Goal: Transaction & Acquisition: Purchase product/service

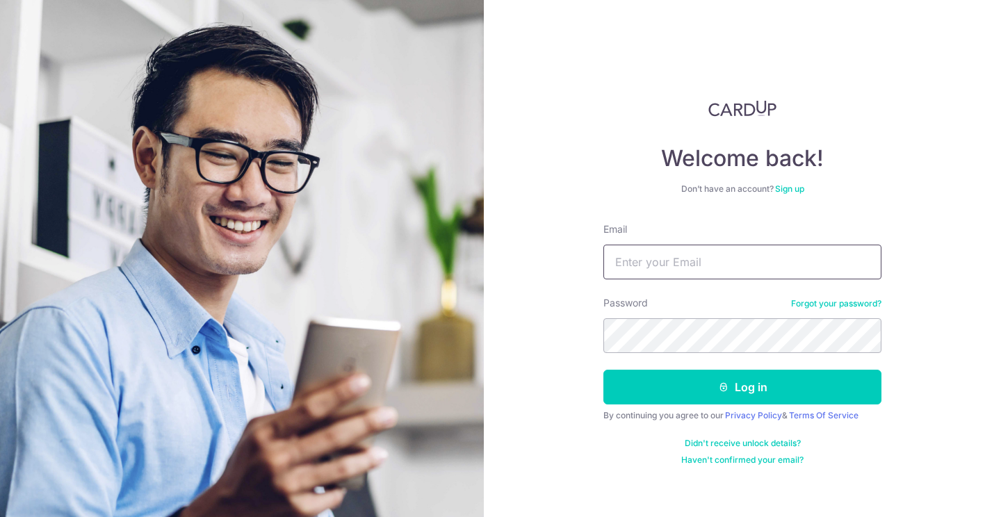
type input "[EMAIL_ADDRESS][DOMAIN_NAME]"
click at [743, 387] on button "Log in" at bounding box center [742, 387] width 278 height 35
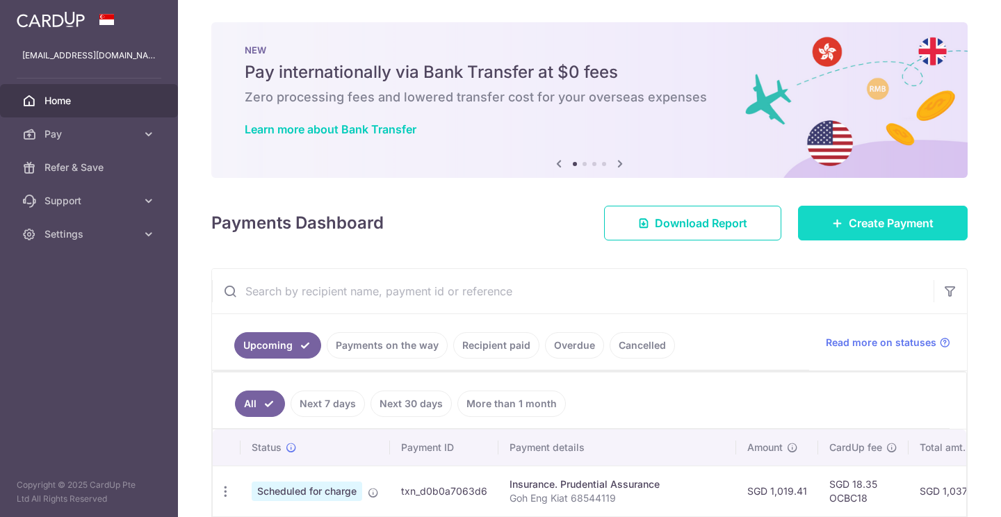
click at [869, 224] on span "Create Payment" at bounding box center [891, 223] width 85 height 17
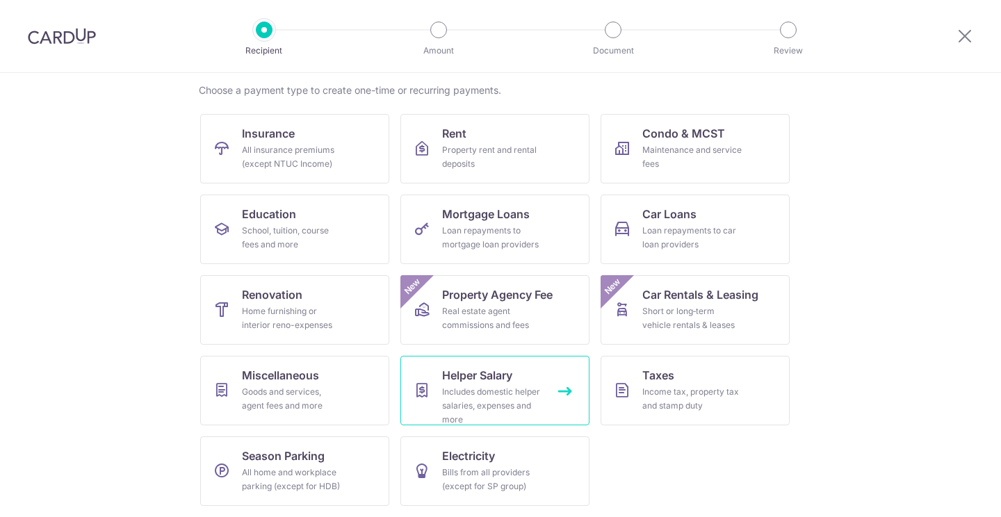
scroll to position [105, 0]
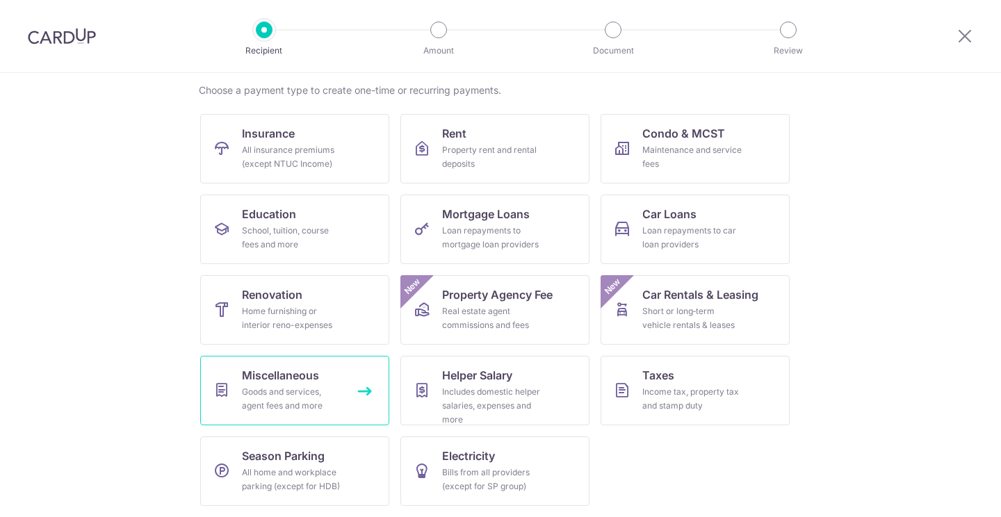
click at [283, 374] on span "Miscellaneous" at bounding box center [280, 375] width 77 height 17
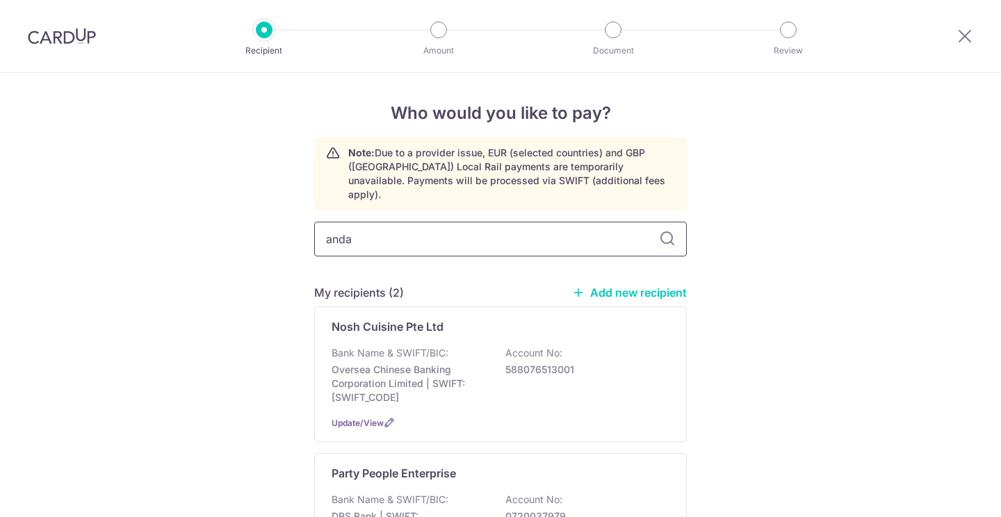
type input "andaz"
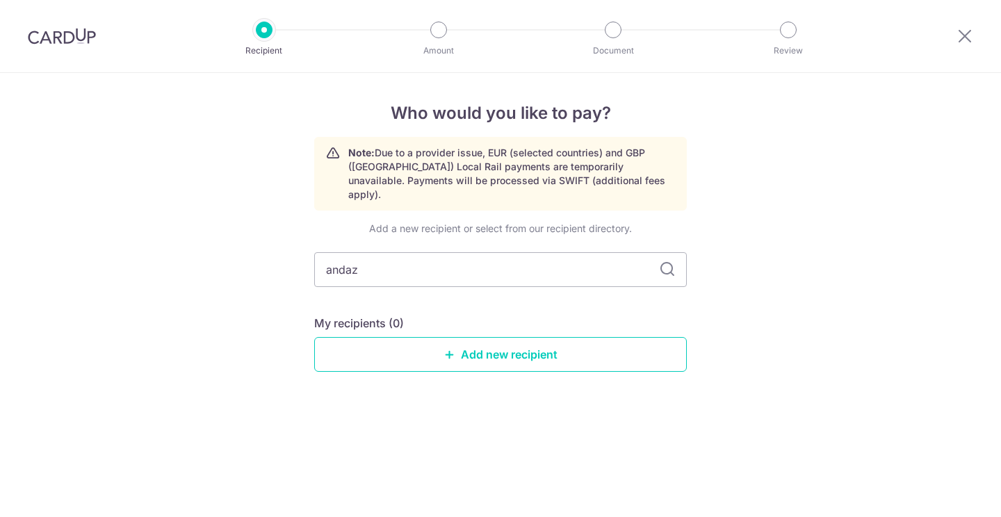
click at [524, 358] on div "Add a new recipient or select from our recipient directory. andaz My recipients…" at bounding box center [500, 308] width 373 height 172
click at [542, 320] on div "My recipients (0) Add new recipient" at bounding box center [500, 343] width 373 height 57
click at [542, 338] on link "Add new recipient" at bounding box center [500, 354] width 373 height 35
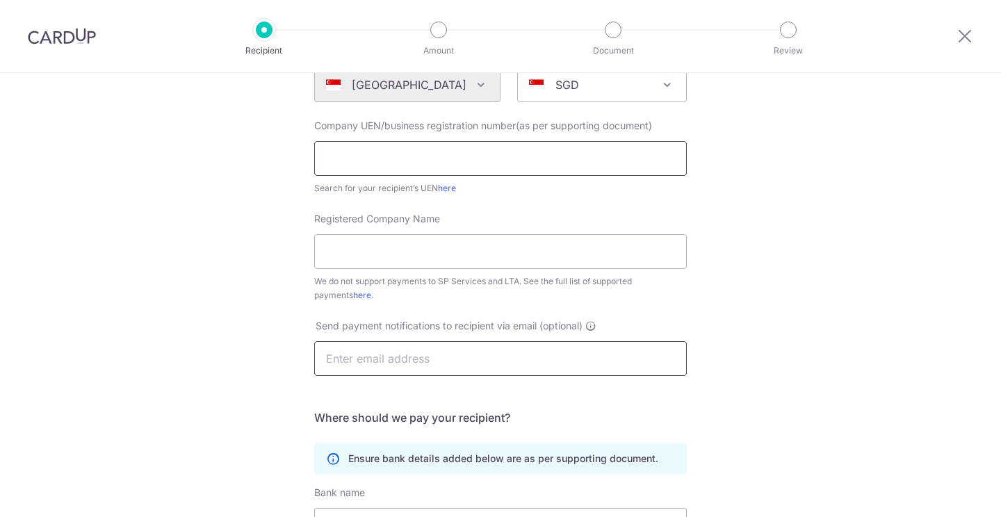
scroll to position [176, 0]
type input "cskivt@gmail.com"
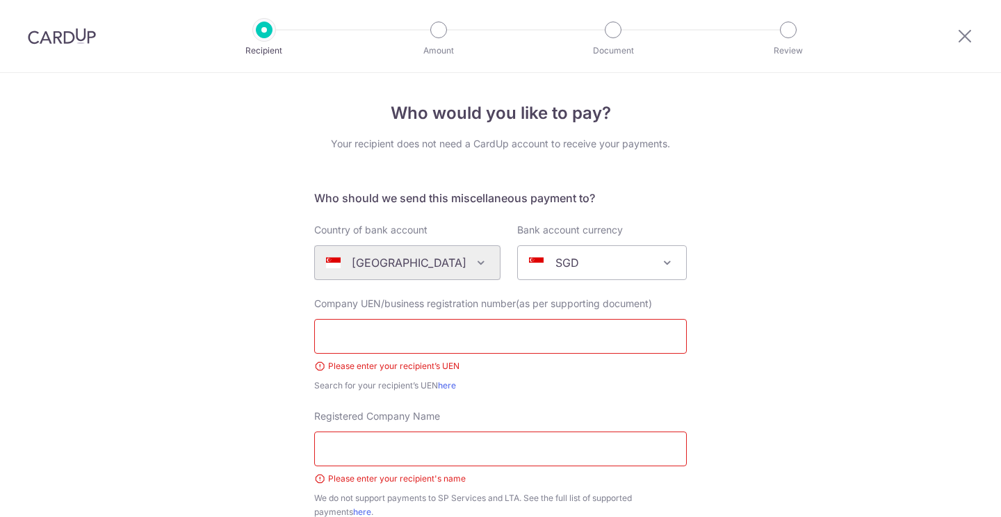
scroll to position [286, 0]
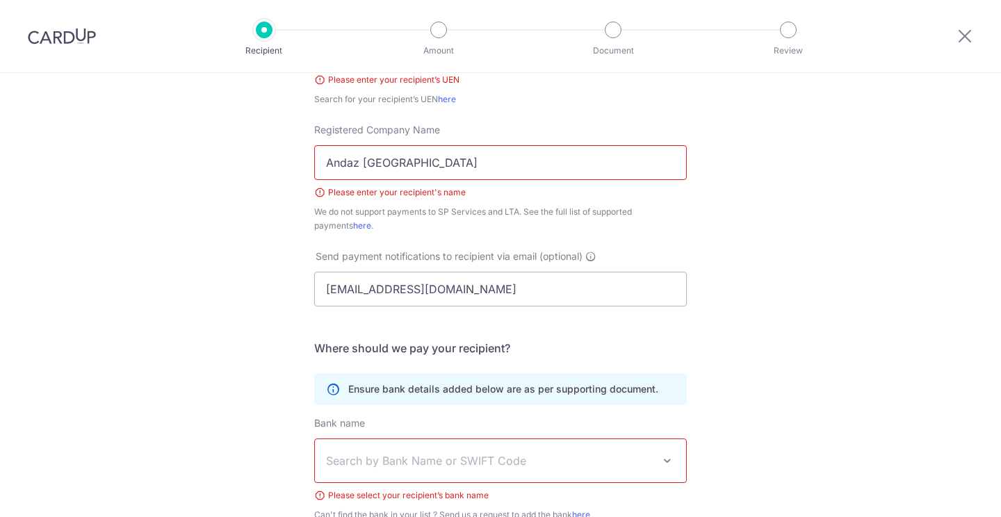
type input "Andaz Singapore"
click at [957, 329] on div "Who would you like to pay? Your recipient does not need a CardUp account to rec…" at bounding box center [500, 264] width 1001 height 954
click at [870, 301] on div "Who would you like to pay? Your recipient does not need a CardUp account to rec…" at bounding box center [500, 264] width 1001 height 954
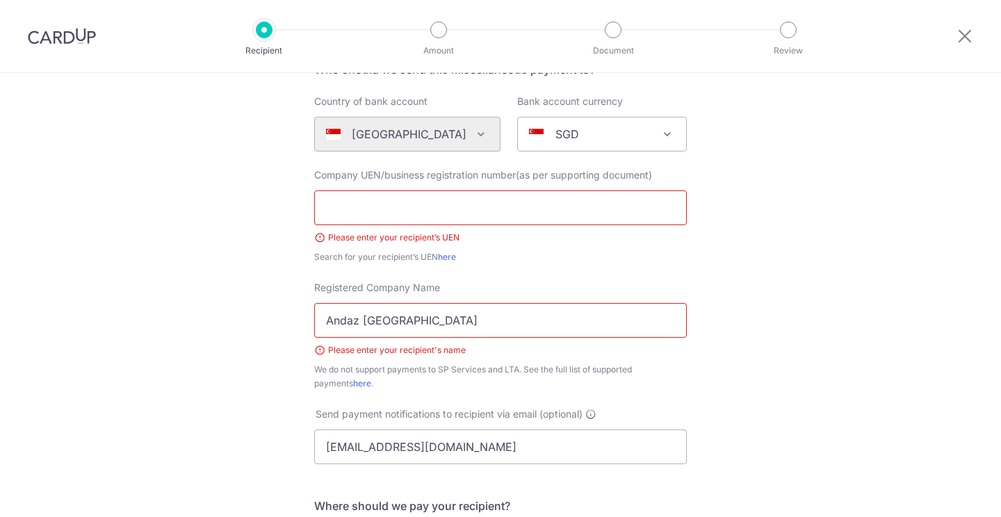
scroll to position [92, 0]
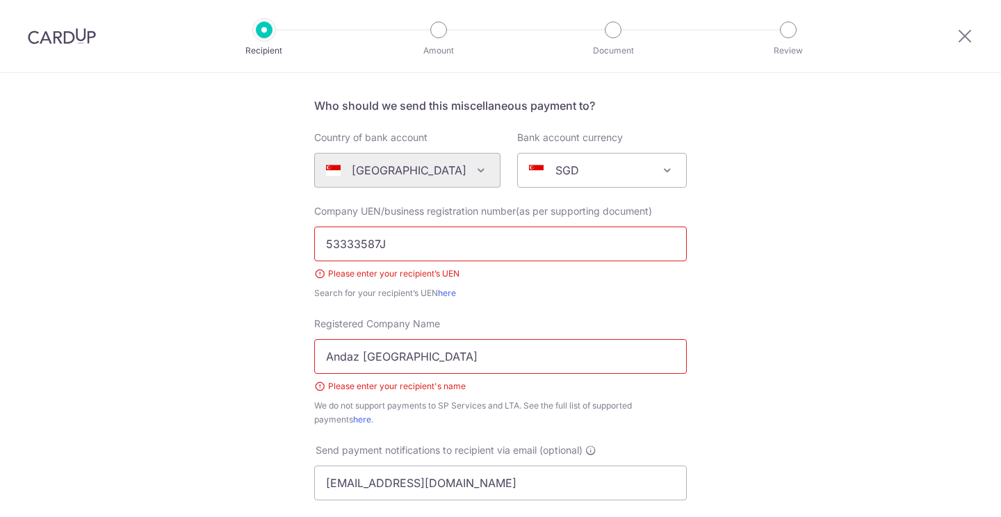
type input "53333587J"
click at [894, 282] on div "Who would you like to pay? Your recipient does not need a CardUp account to rec…" at bounding box center [500, 458] width 1001 height 954
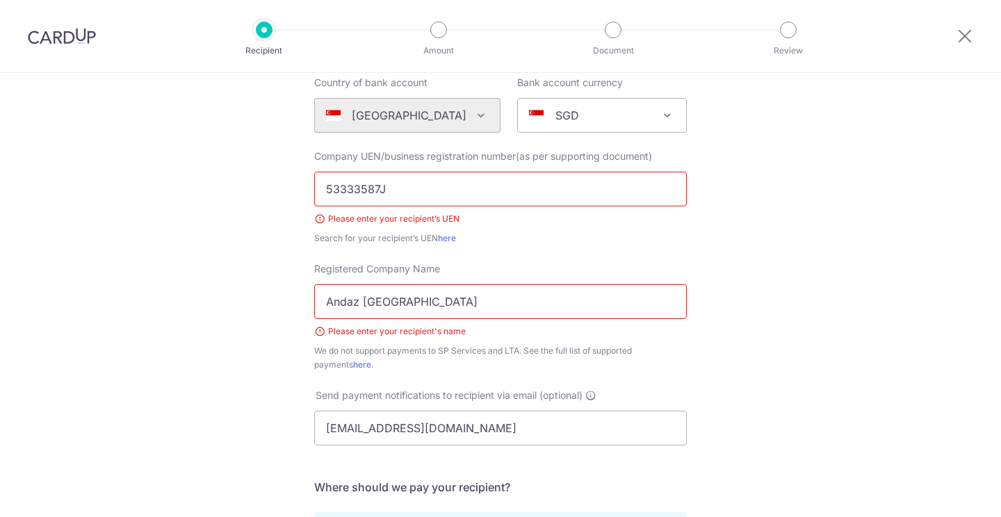
scroll to position [147, 0]
click at [448, 239] on link "here" at bounding box center [447, 238] width 18 height 10
click at [600, 236] on div "Search for your recipient’s UEN here" at bounding box center [500, 239] width 373 height 14
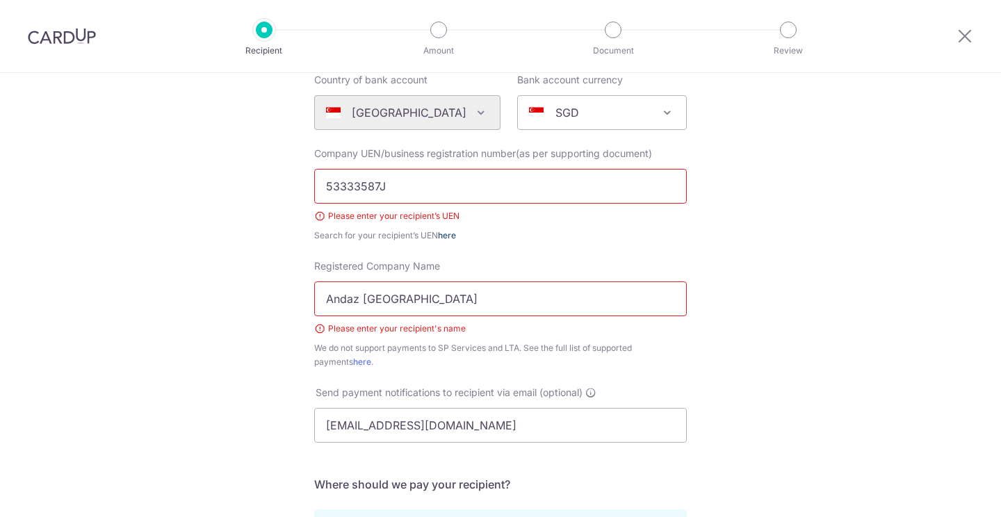
click at [448, 238] on link "here" at bounding box center [447, 235] width 18 height 10
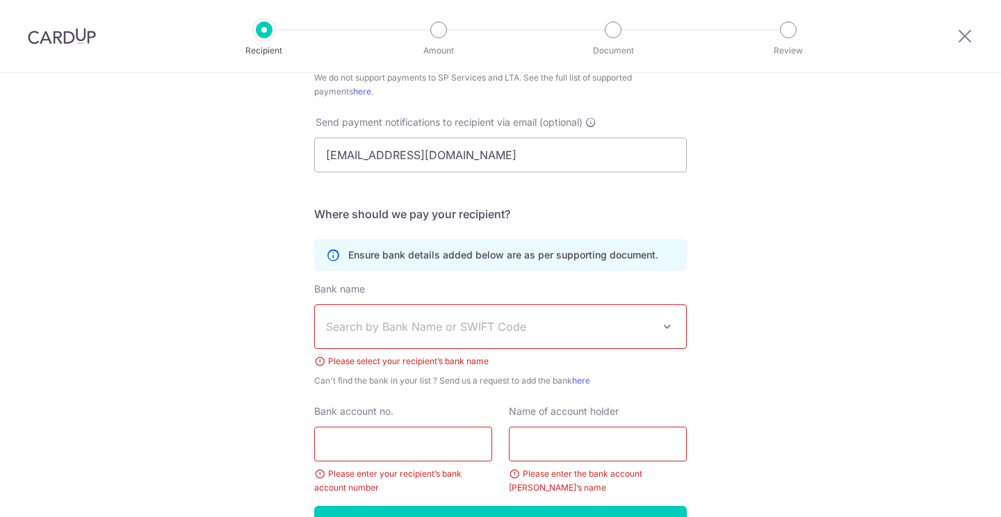
scroll to position [422, 0]
click at [554, 321] on span "Search by Bank Name or SWIFT Code" at bounding box center [489, 325] width 327 height 17
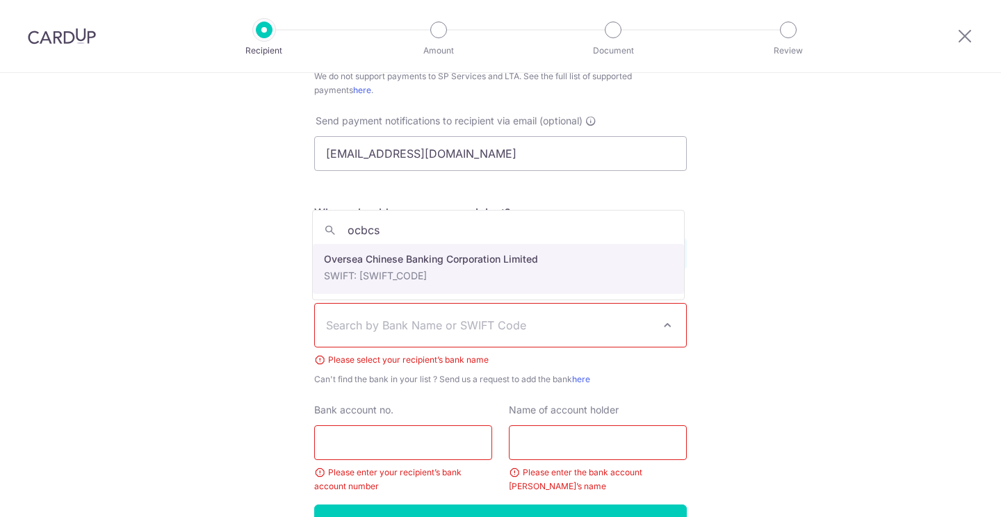
type input "ocbcs"
select select "12"
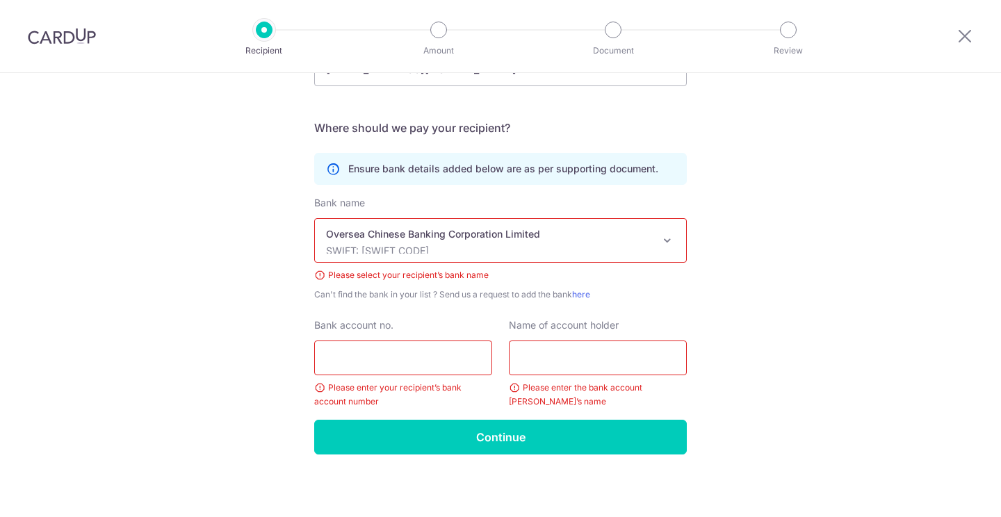
scroll to position [508, 0]
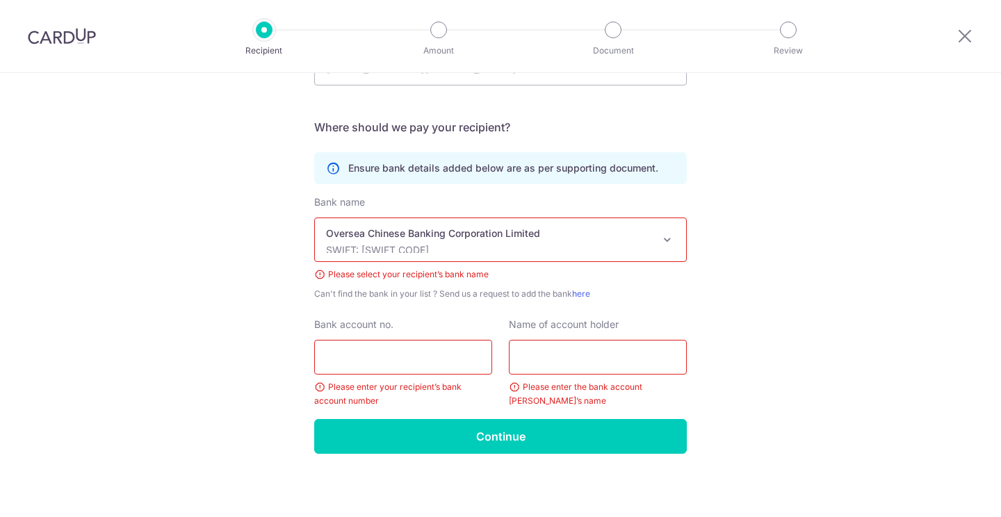
click at [444, 362] on input "Bank account no." at bounding box center [403, 357] width 178 height 35
type input "687823179001"
click at [570, 362] on input "text" at bounding box center [598, 357] width 178 height 35
type input "Andaz Singapore"
click at [819, 313] on div "Who would you like to pay? Your recipient does not need a CardUp account to rec…" at bounding box center [500, 42] width 1001 height 954
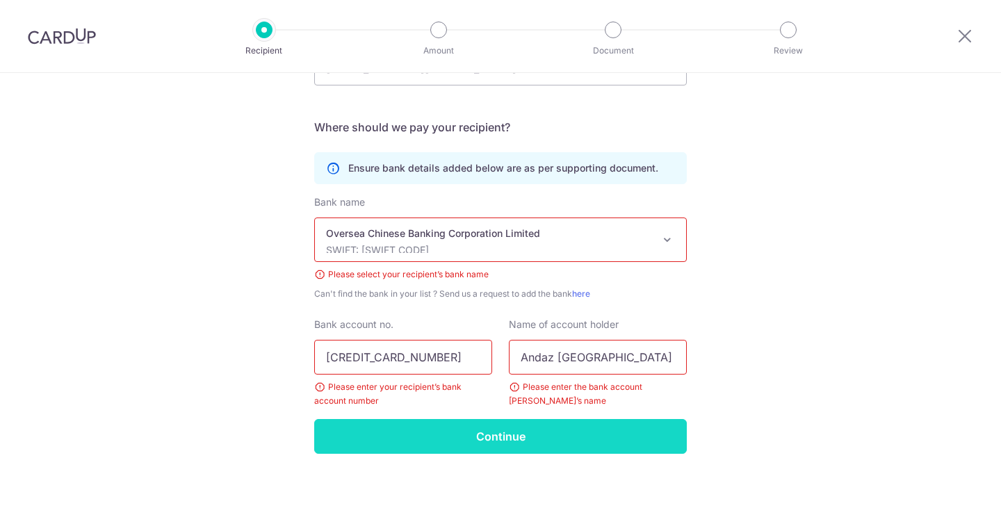
click at [617, 435] on input "Continue" at bounding box center [500, 436] width 373 height 35
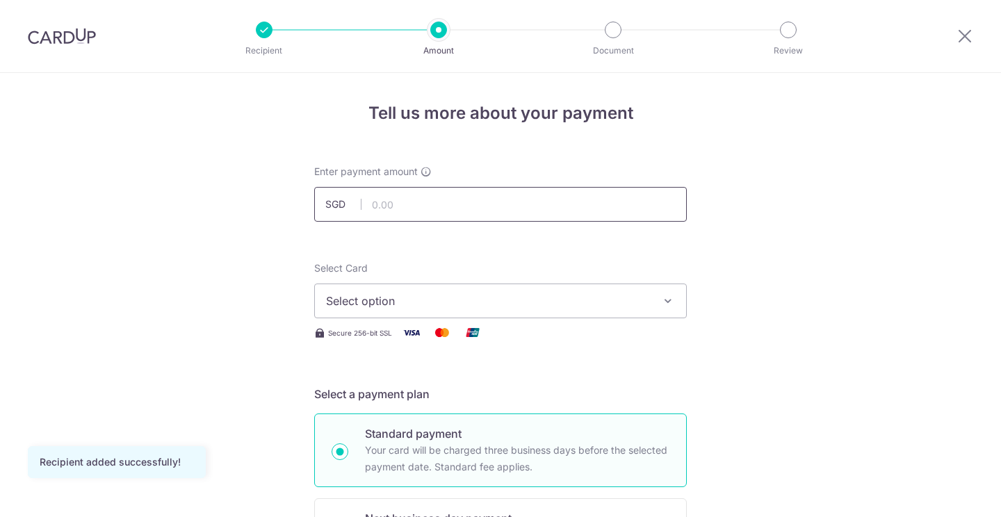
click at [513, 211] on input "text" at bounding box center [500, 204] width 373 height 35
type input "2,115.60"
click at [677, 291] on button "Select option" at bounding box center [500, 301] width 373 height 35
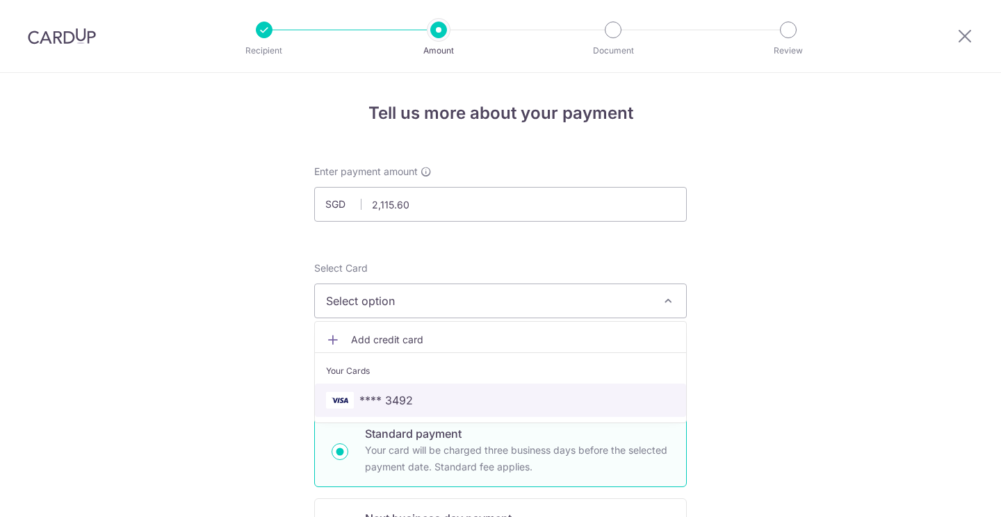
click at [599, 394] on span "**** 3492" at bounding box center [500, 400] width 349 height 17
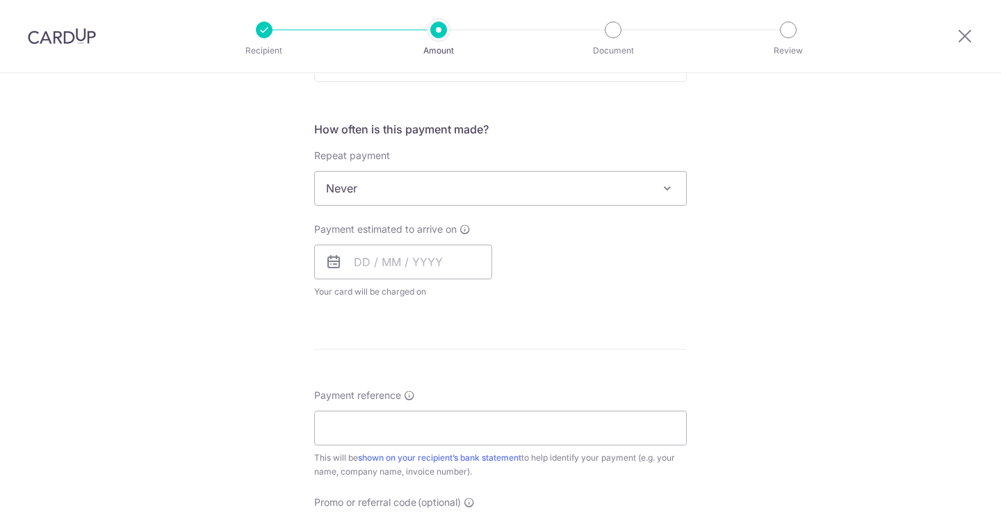
scroll to position [490, 0]
click at [354, 262] on input "text" at bounding box center [403, 262] width 178 height 35
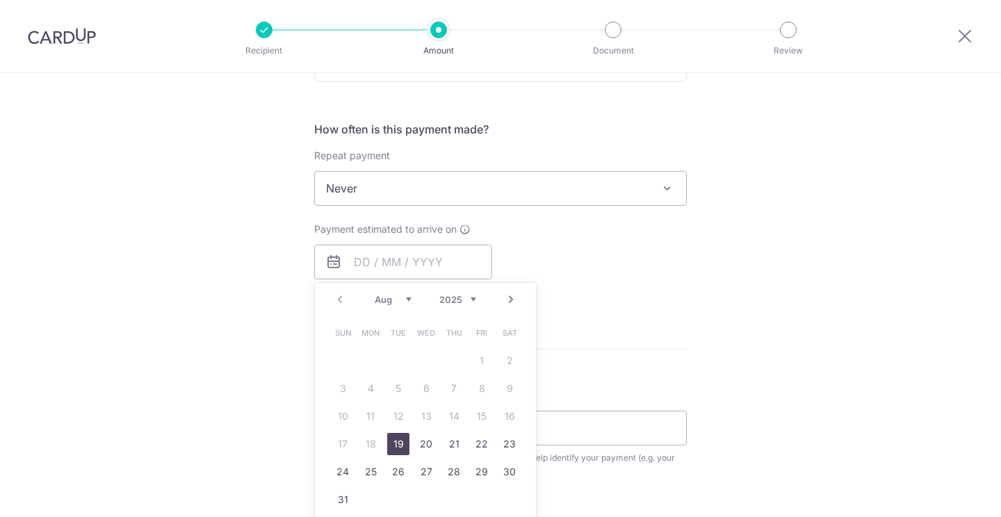
click at [394, 443] on link "19" at bounding box center [398, 444] width 22 height 22
type input "[DATE]"
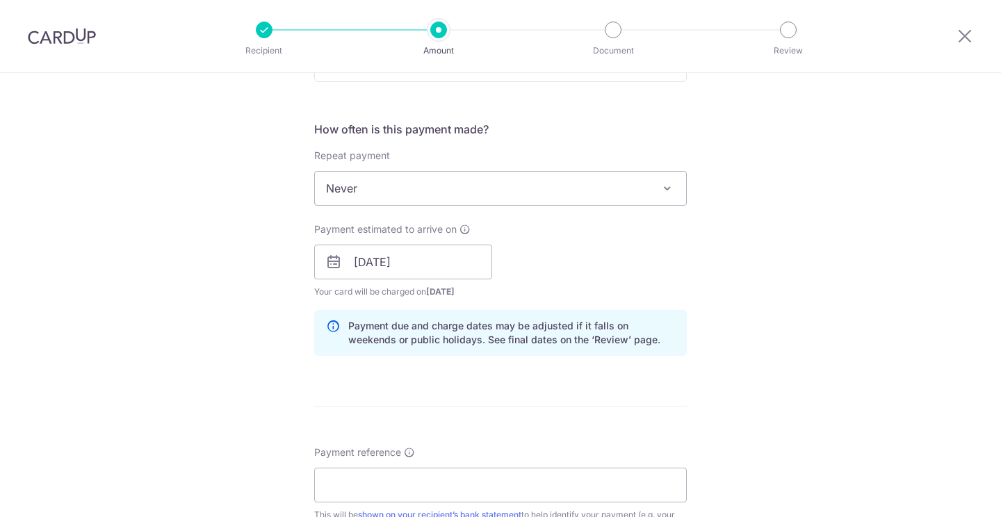
click at [720, 280] on div "Tell us more about your payment Enter payment amount SGD 2,115.60 2115.60 Recip…" at bounding box center [500, 240] width 1001 height 1315
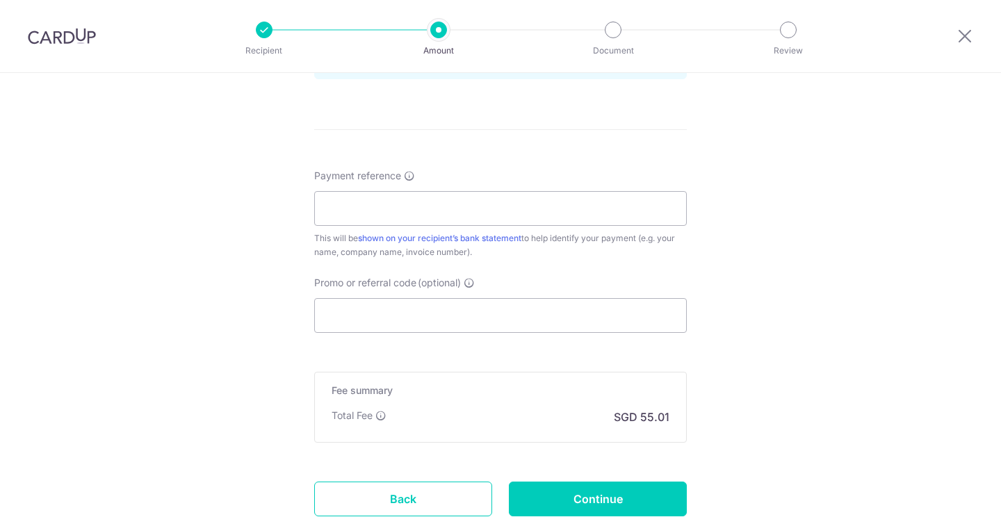
scroll to position [767, 0]
click at [664, 201] on input "Payment reference" at bounding box center [500, 208] width 373 height 35
type input "[PERSON_NAME] PM9061-mooncake-008"
click at [603, 310] on input "Promo or referral code (optional)" at bounding box center [500, 315] width 373 height 35
paste input "OCBC195"
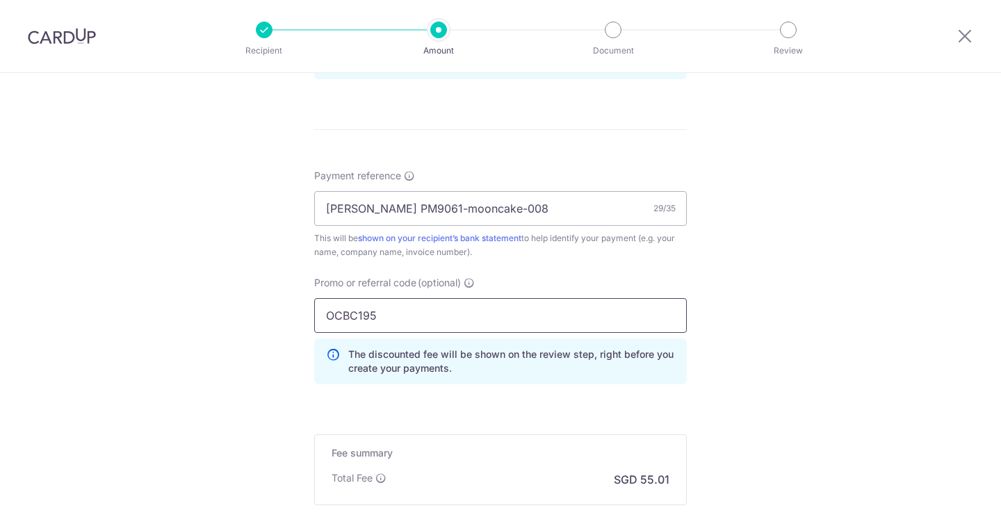
type input "OCBC195"
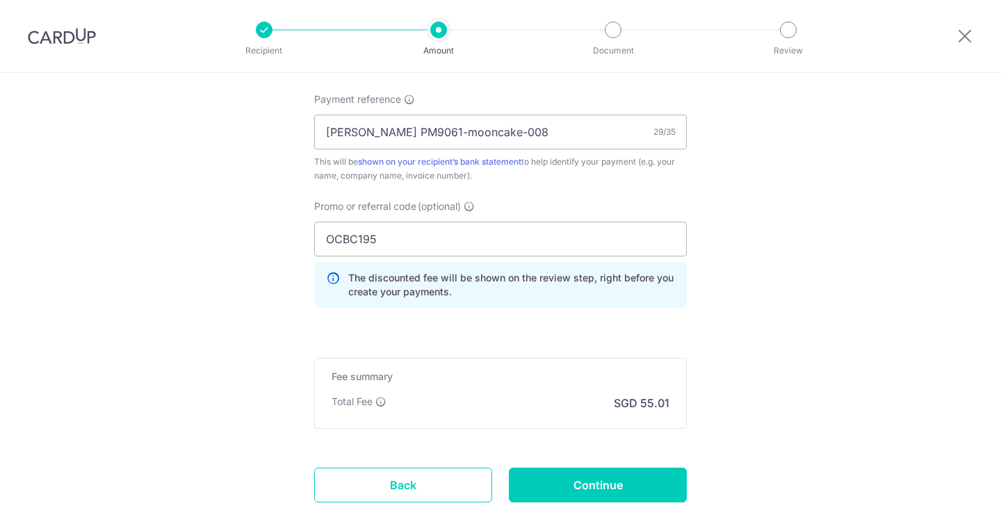
scroll to position [889, 0]
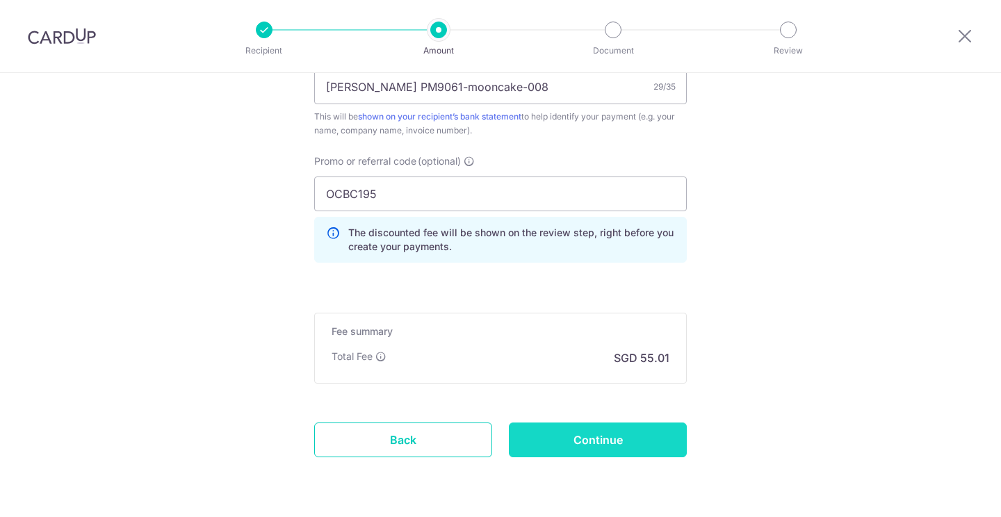
click at [657, 446] on input "Continue" at bounding box center [598, 440] width 178 height 35
type input "Create Schedule"
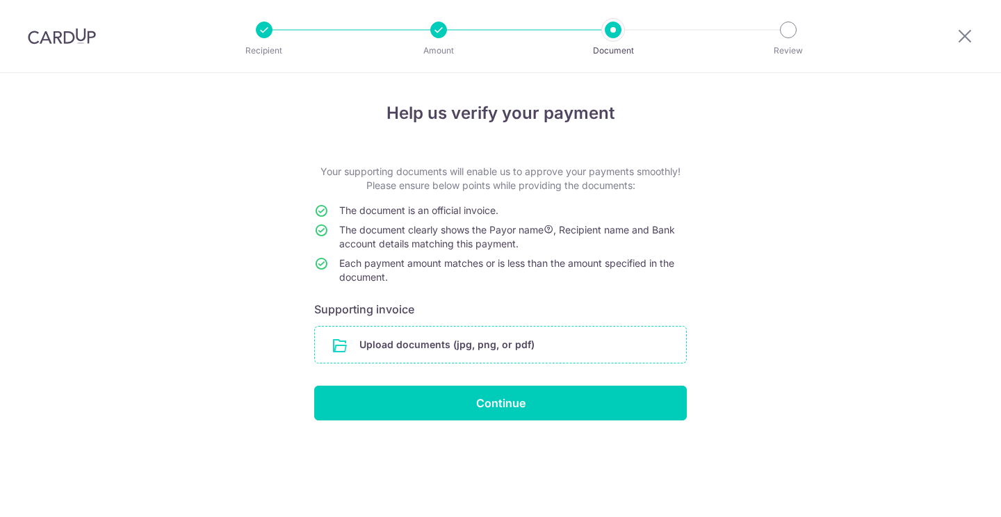
click at [517, 343] on input "file" at bounding box center [500, 345] width 371 height 36
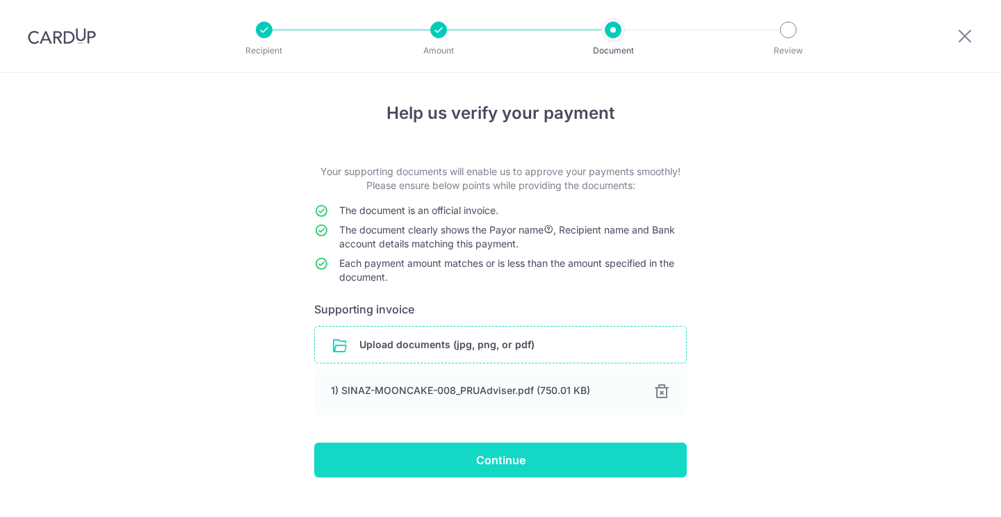
click at [579, 453] on input "Continue" at bounding box center [500, 460] width 373 height 35
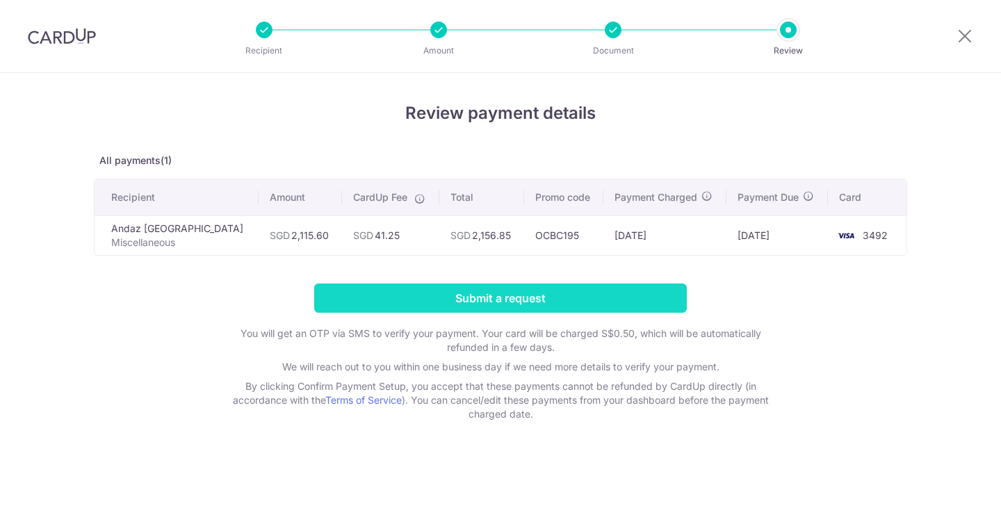
click at [656, 300] on input "Submit a request" at bounding box center [500, 298] width 373 height 29
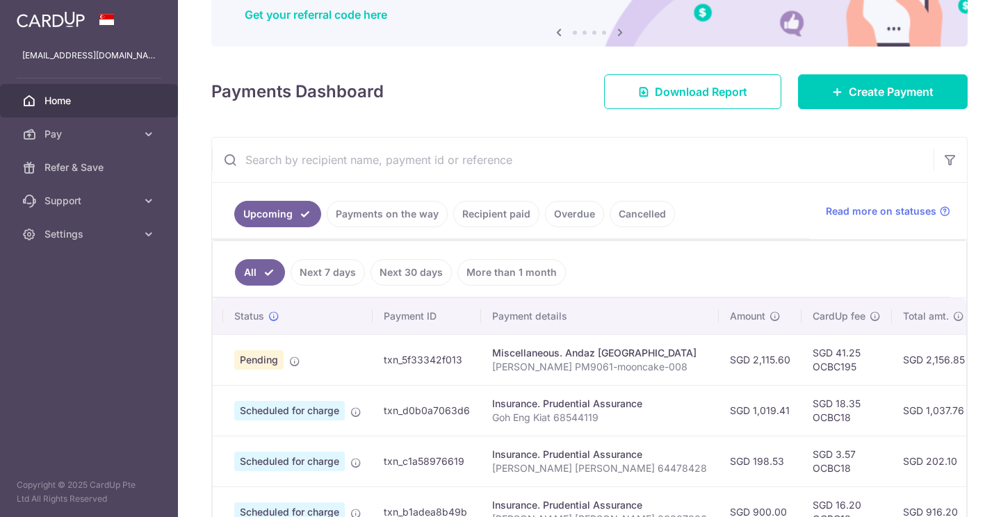
scroll to position [135, 0]
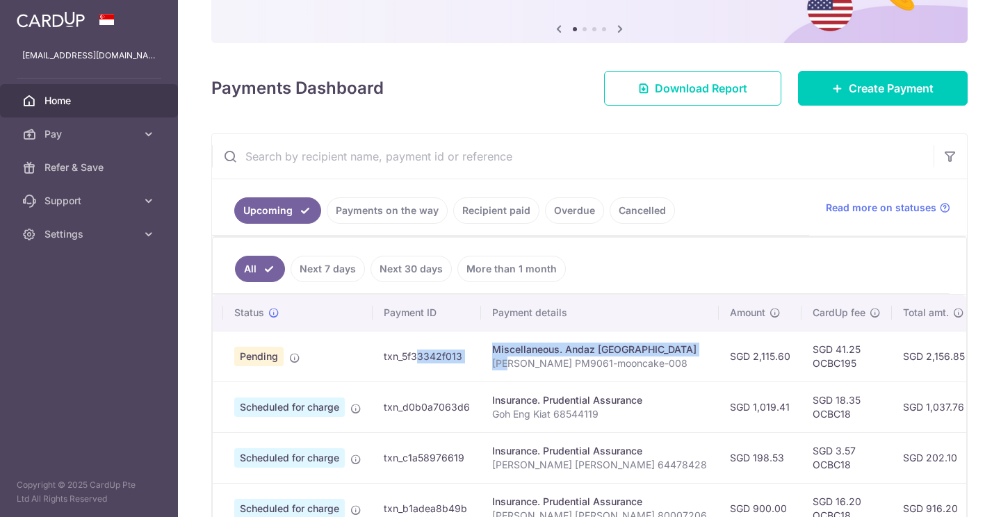
drag, startPoint x: 394, startPoint y: 358, endPoint x: 501, endPoint y: 357, distance: 106.4
click at [501, 357] on tr "Update payment Cancel payment Pending txn_5f33342f013 Miscellaneous. Andaz Sing…" at bounding box center [725, 356] width 1060 height 51
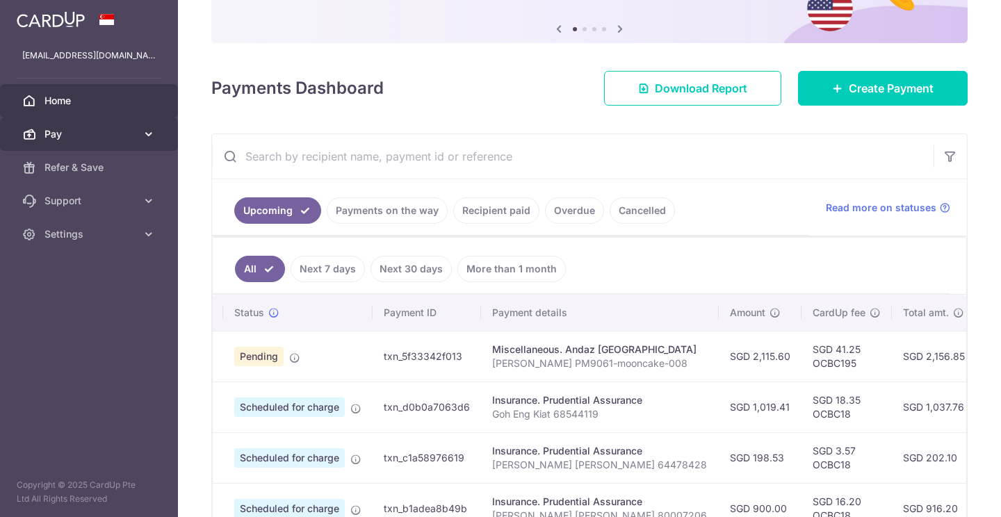
click at [82, 138] on span "Pay" at bounding box center [90, 134] width 92 height 14
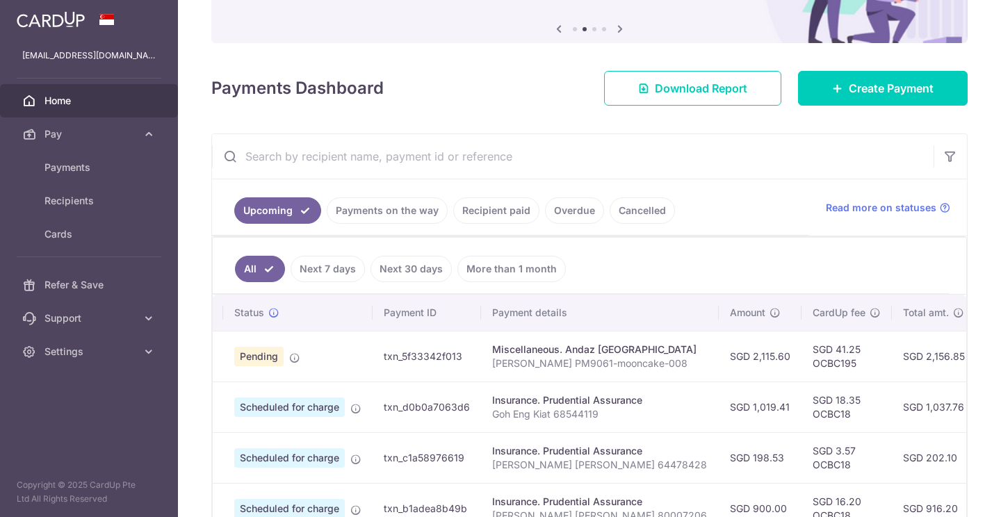
click at [93, 92] on link "Home" at bounding box center [89, 100] width 178 height 33
click at [93, 94] on link "Home" at bounding box center [89, 100] width 178 height 33
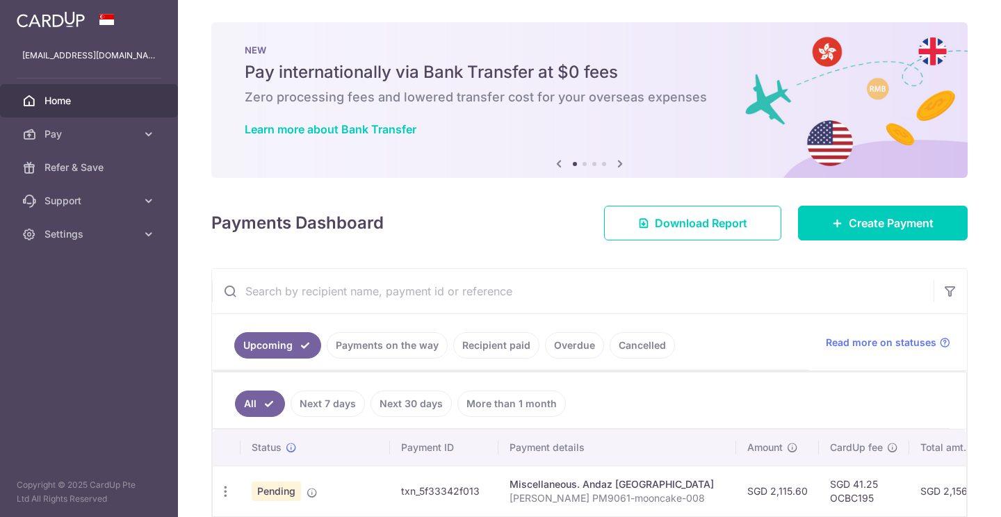
click at [818, 303] on input "text" at bounding box center [573, 291] width 722 height 44
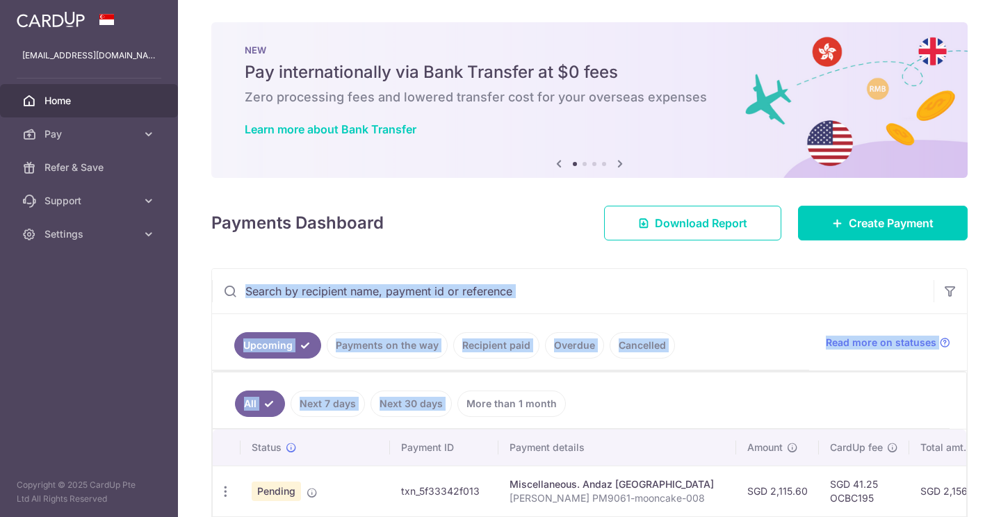
drag, startPoint x: 824, startPoint y: 393, endPoint x: 873, endPoint y: 281, distance: 122.3
